Goal: Information Seeking & Learning: Compare options

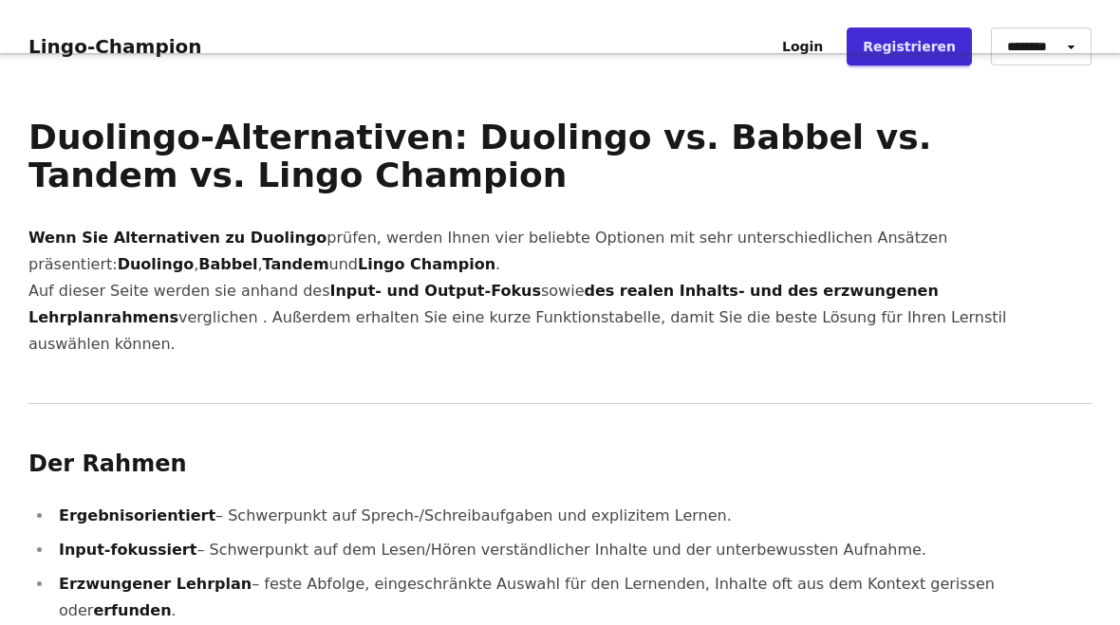
scroll to position [40, 0]
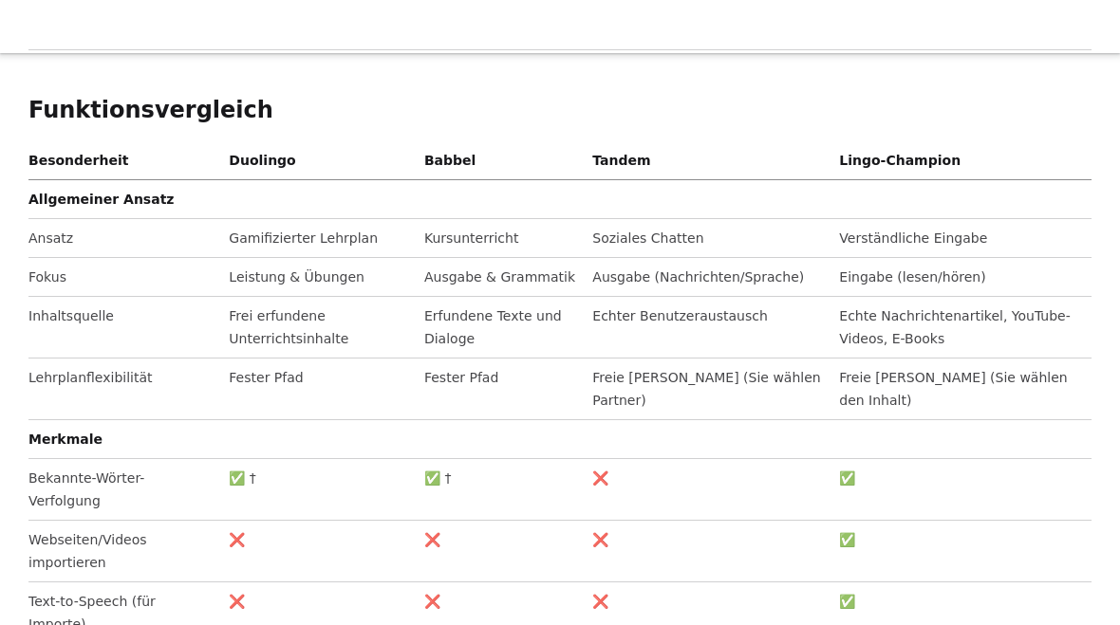
scroll to position [1925, 0]
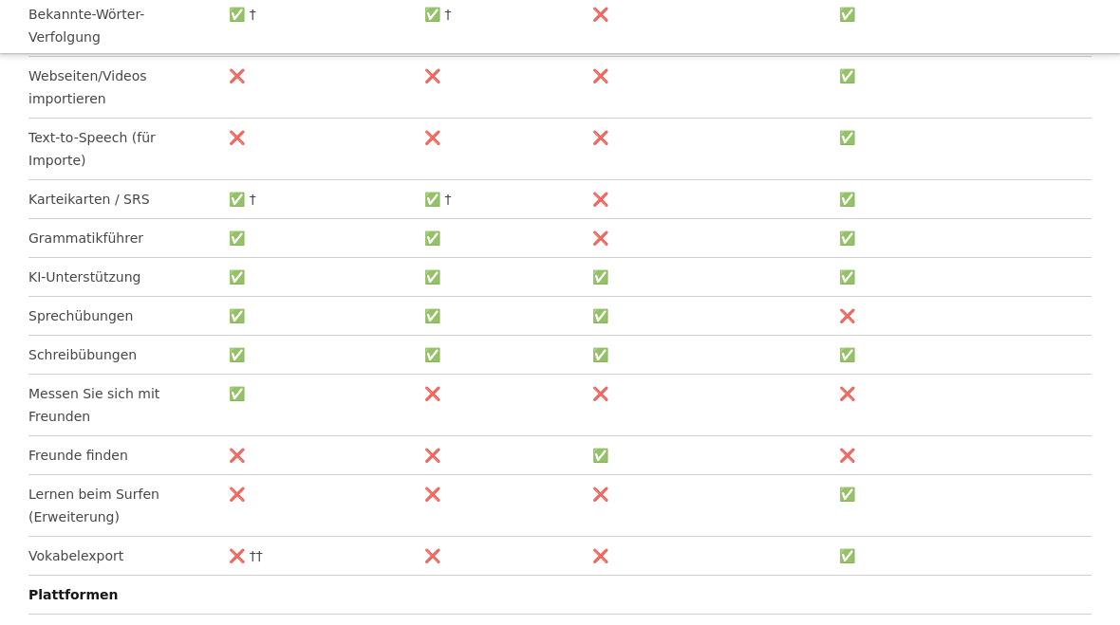
scroll to position [2390, 0]
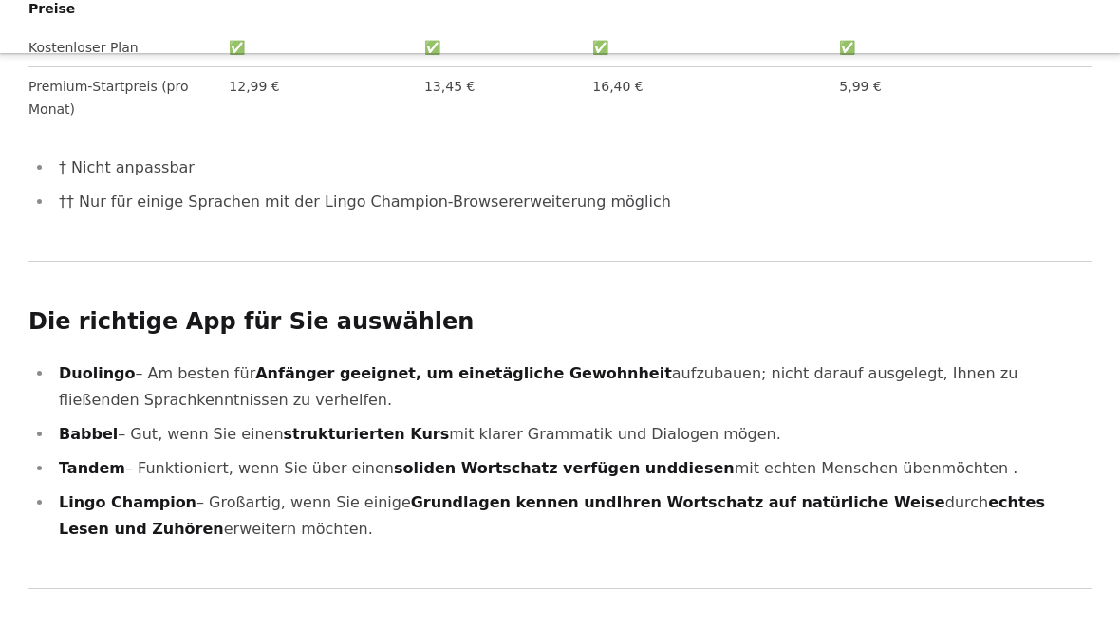
scroll to position [3116, 0]
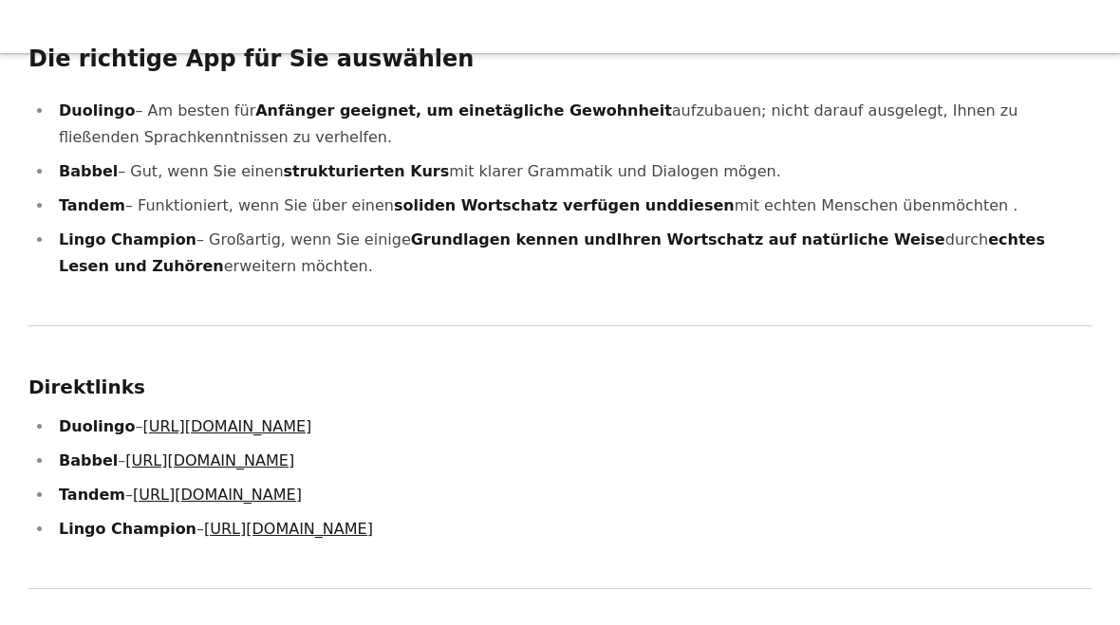
scroll to position [3380, 0]
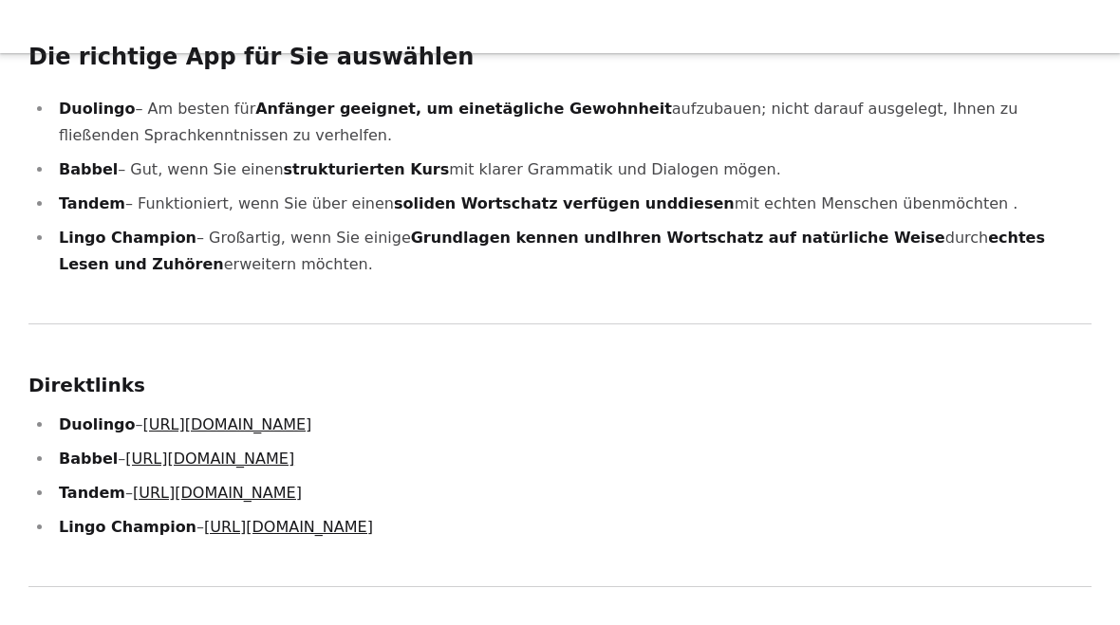
click at [354, 518] on font "[URL][DOMAIN_NAME]" at bounding box center [288, 527] width 169 height 18
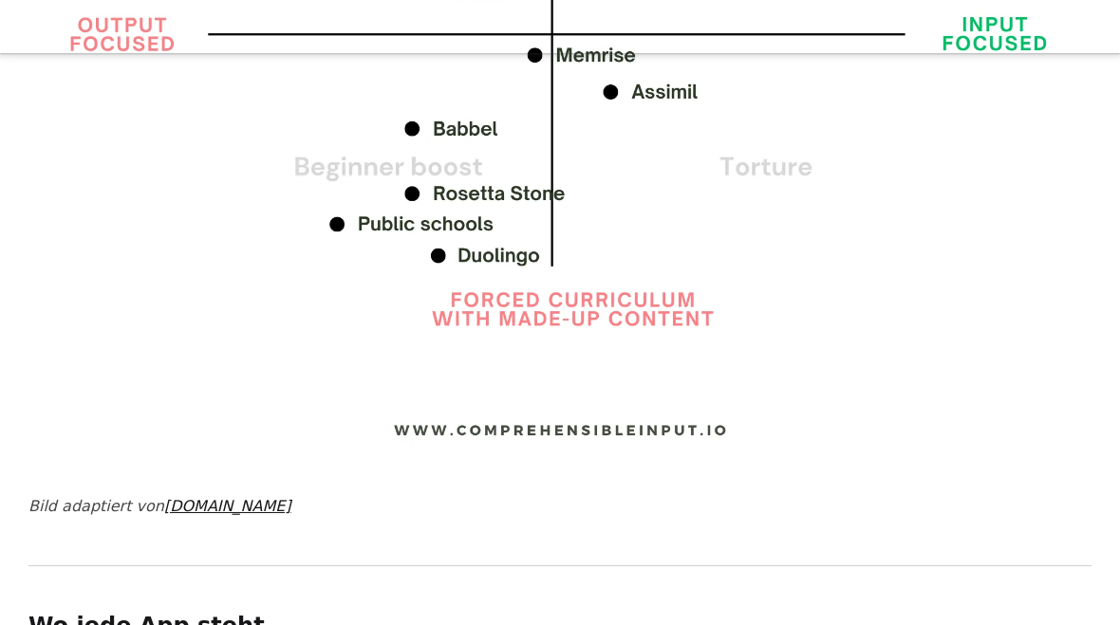
scroll to position [1014, 0]
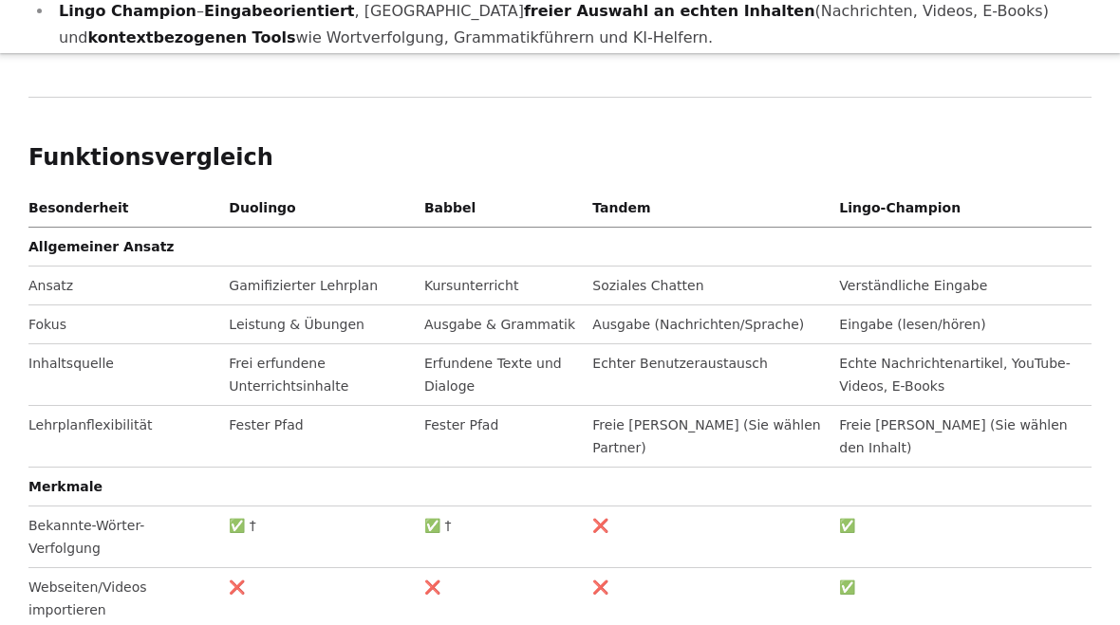
scroll to position [1860, 0]
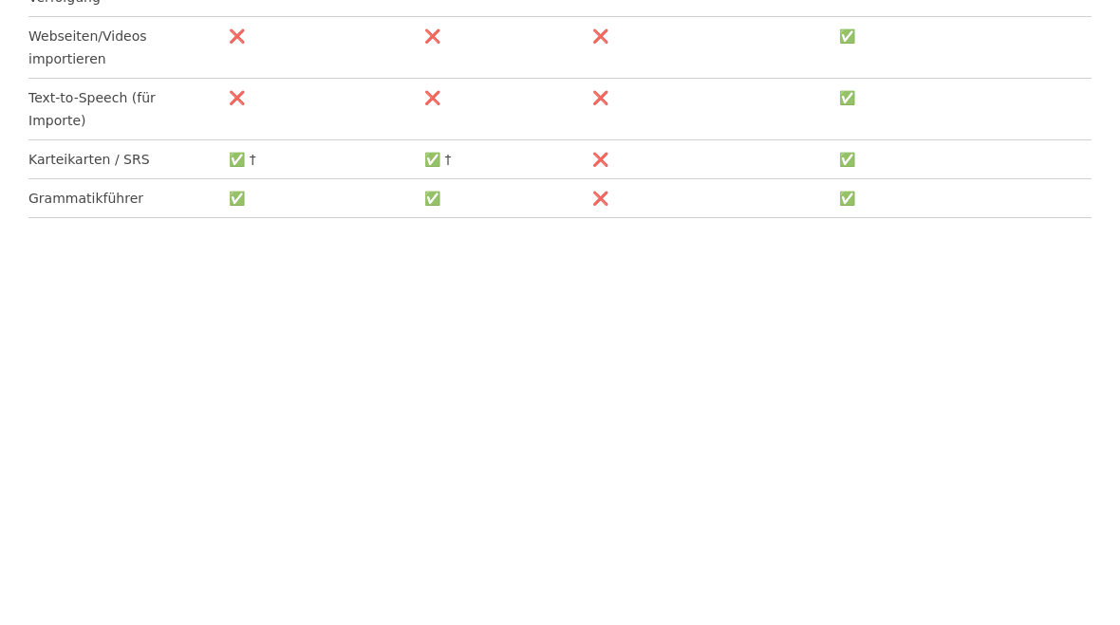
scroll to position [2013, 0]
